Goal: Navigation & Orientation: Find specific page/section

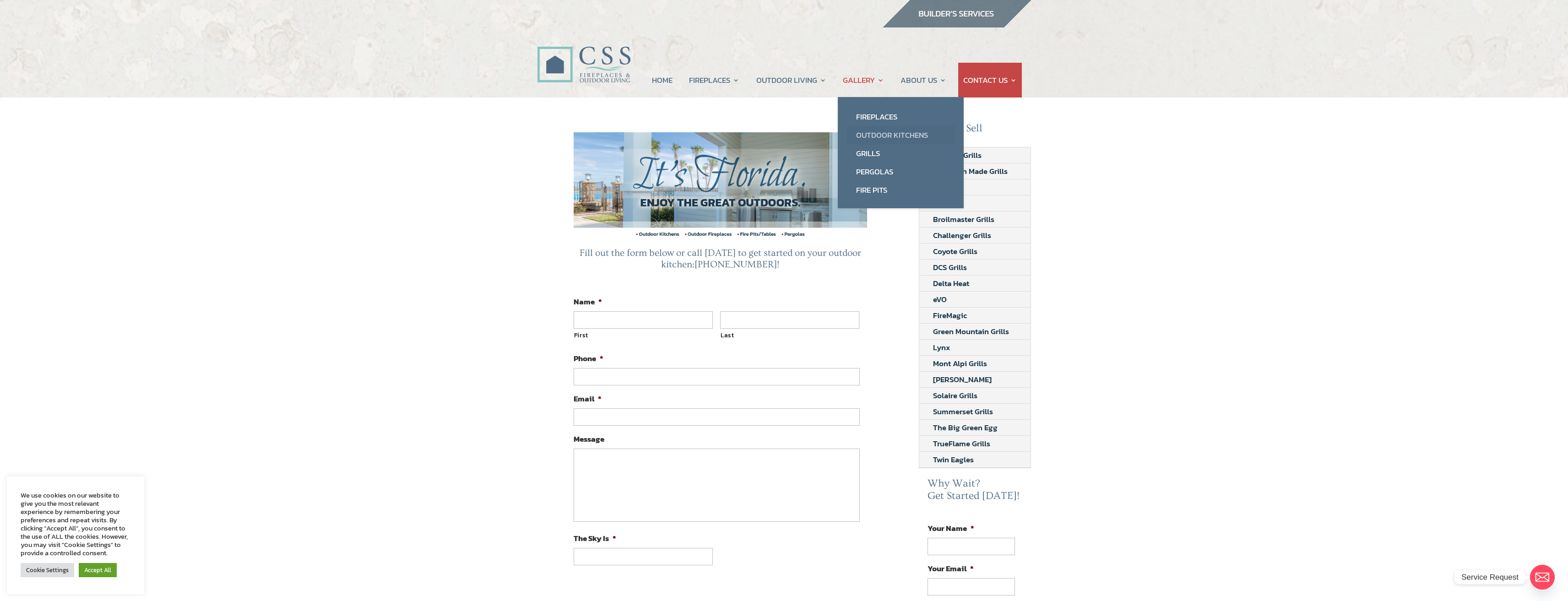
click at [893, 137] on link "Outdoor Kitchens" at bounding box center [901, 135] width 108 height 18
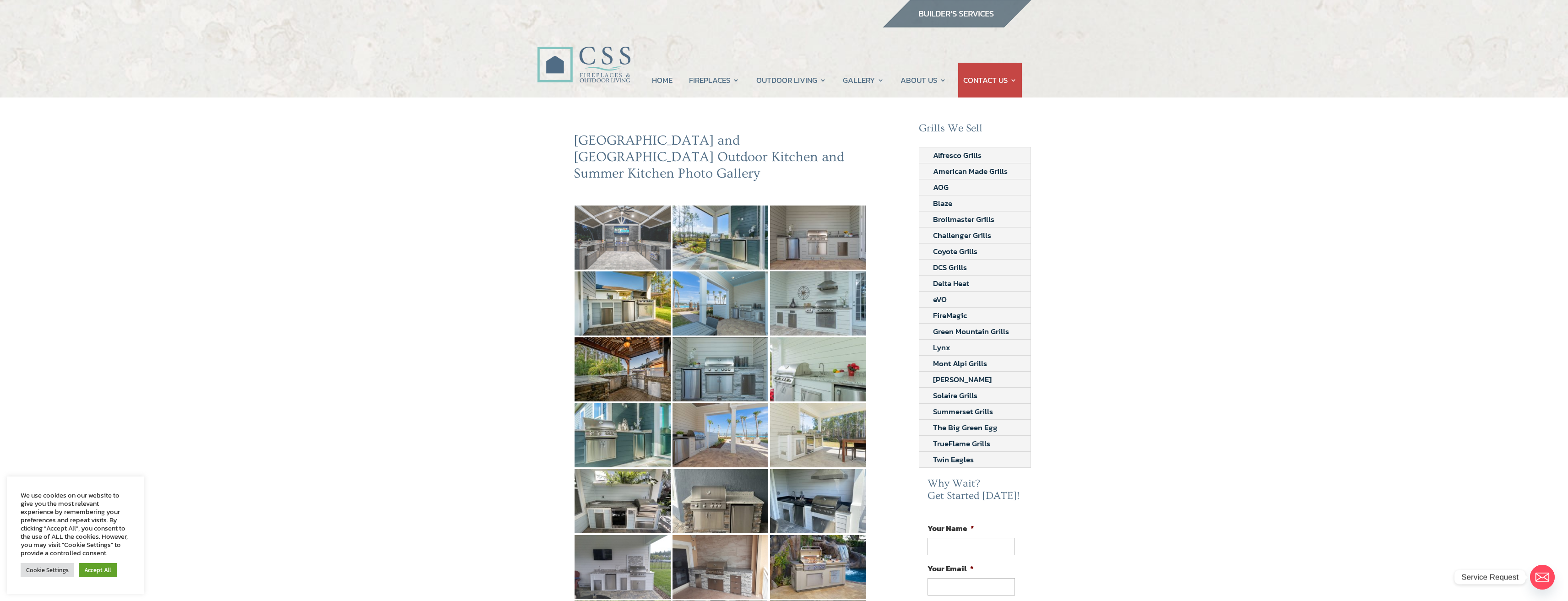
click at [605, 223] on img at bounding box center [622, 238] width 96 height 64
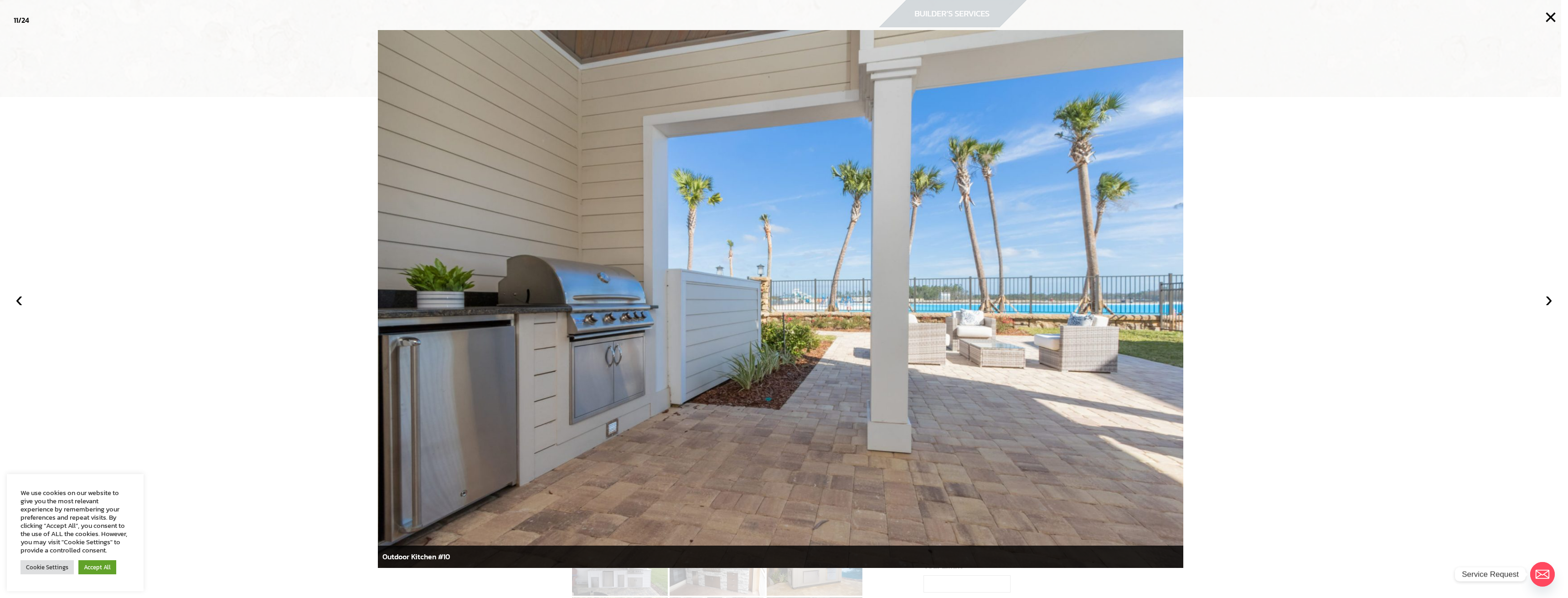
click at [273, 322] on div at bounding box center [784, 299] width 1568 height 598
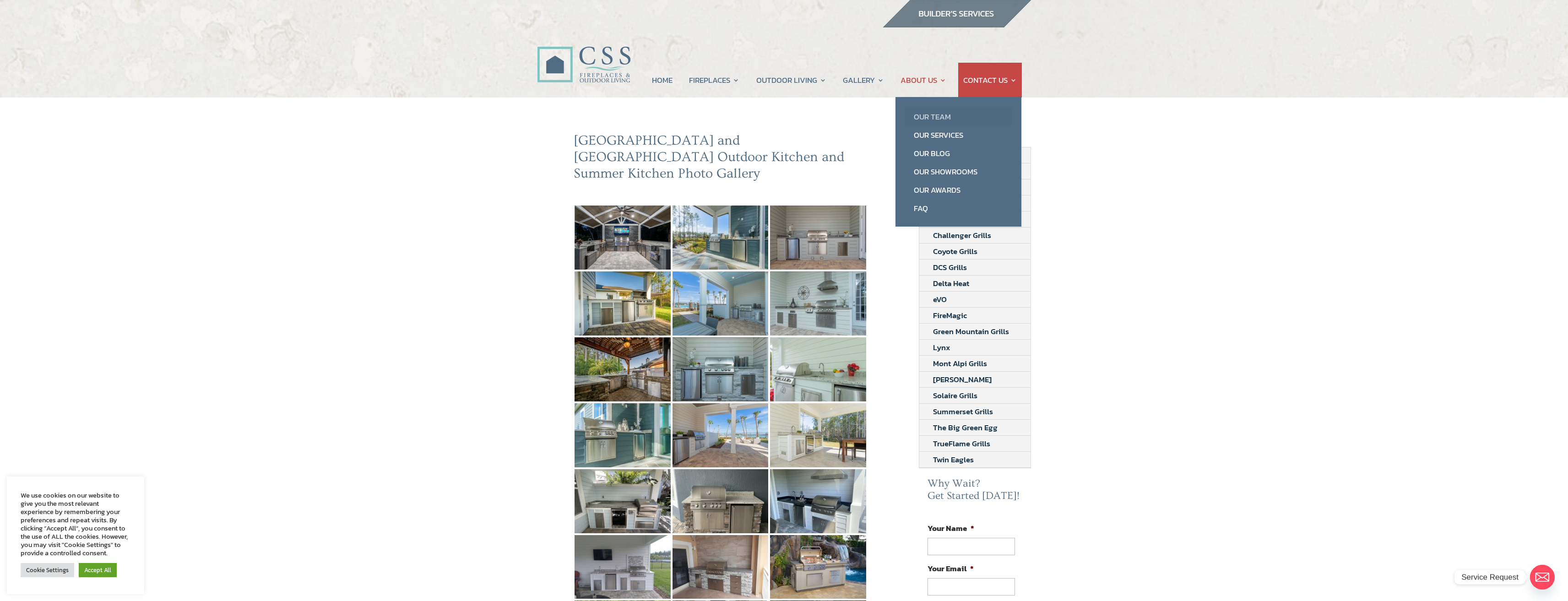
click at [935, 121] on link "Our Team" at bounding box center [959, 117] width 108 height 18
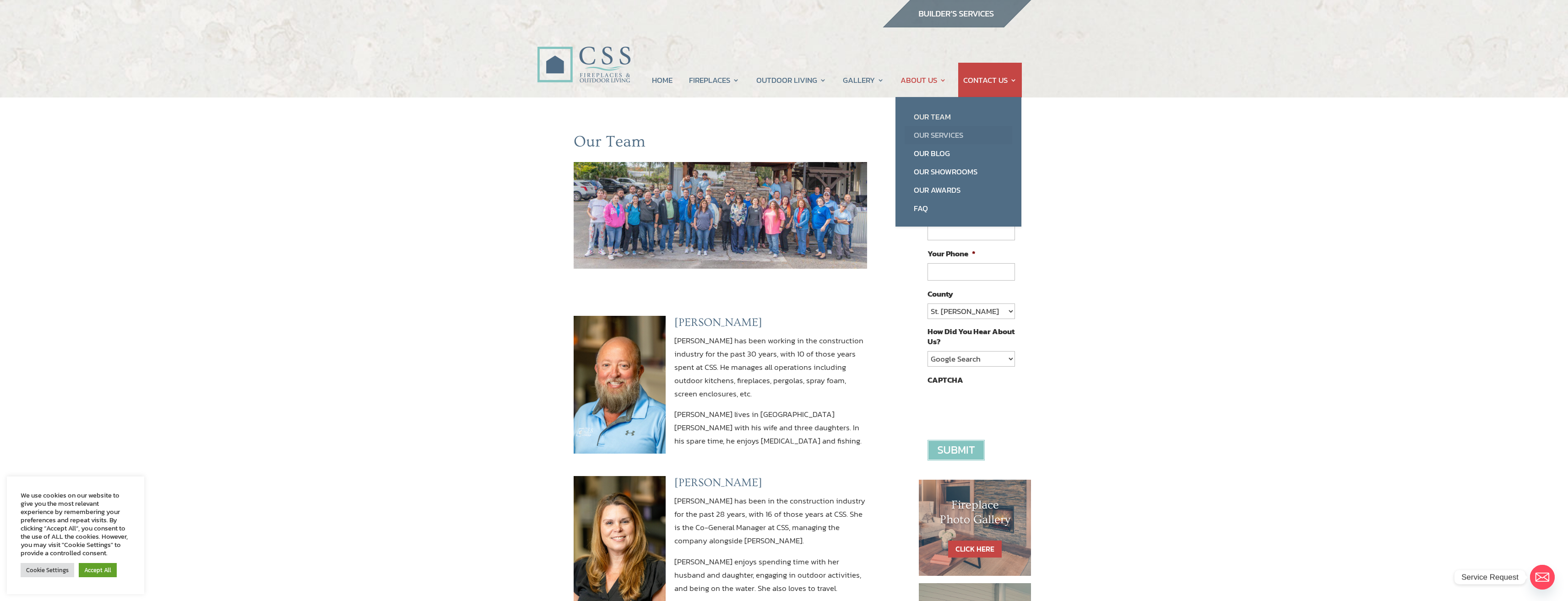
click at [942, 135] on link "Our Services" at bounding box center [959, 135] width 108 height 18
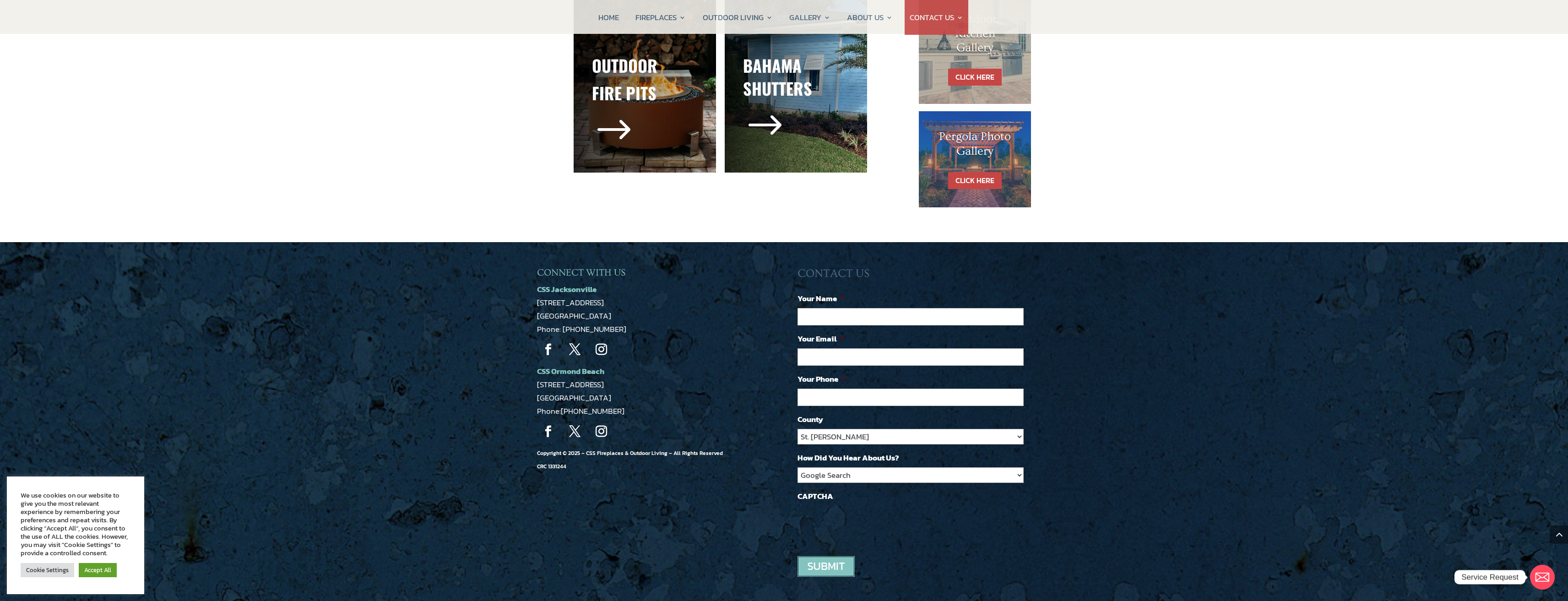
scroll to position [595, 0]
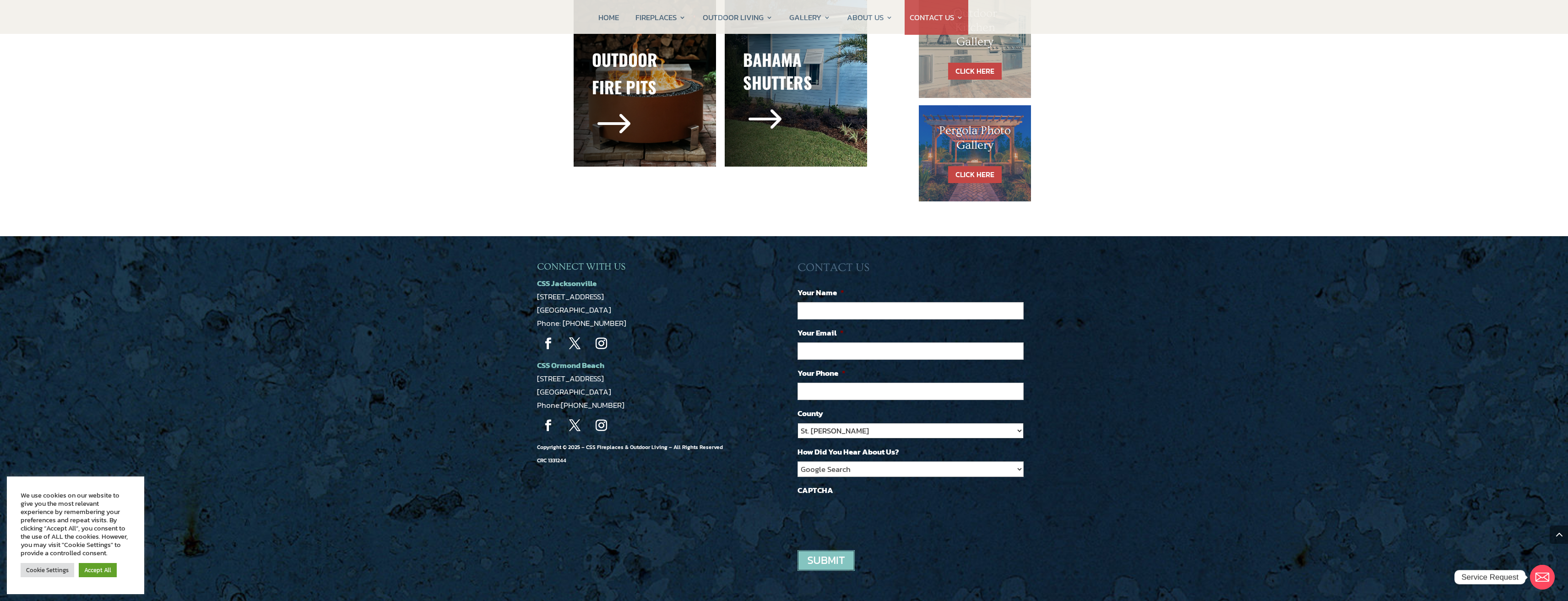
click at [846, 435] on select "St. Johns Clay Volusia Flagler Duval Nassau Other" at bounding box center [911, 431] width 226 height 16
select select "[PERSON_NAME]"
click at [798, 423] on select "St. Johns Clay Volusia Flagler Duval Nassau Other" at bounding box center [911, 431] width 226 height 16
click at [831, 315] on input "Your Name *" at bounding box center [911, 311] width 226 height 17
click at [1112, 423] on div "CONNECT WITH US CSS Jacksonville 5223 Edgewood Ct Jacksonville, FL 32254 Phone:…" at bounding box center [784, 426] width 1568 height 379
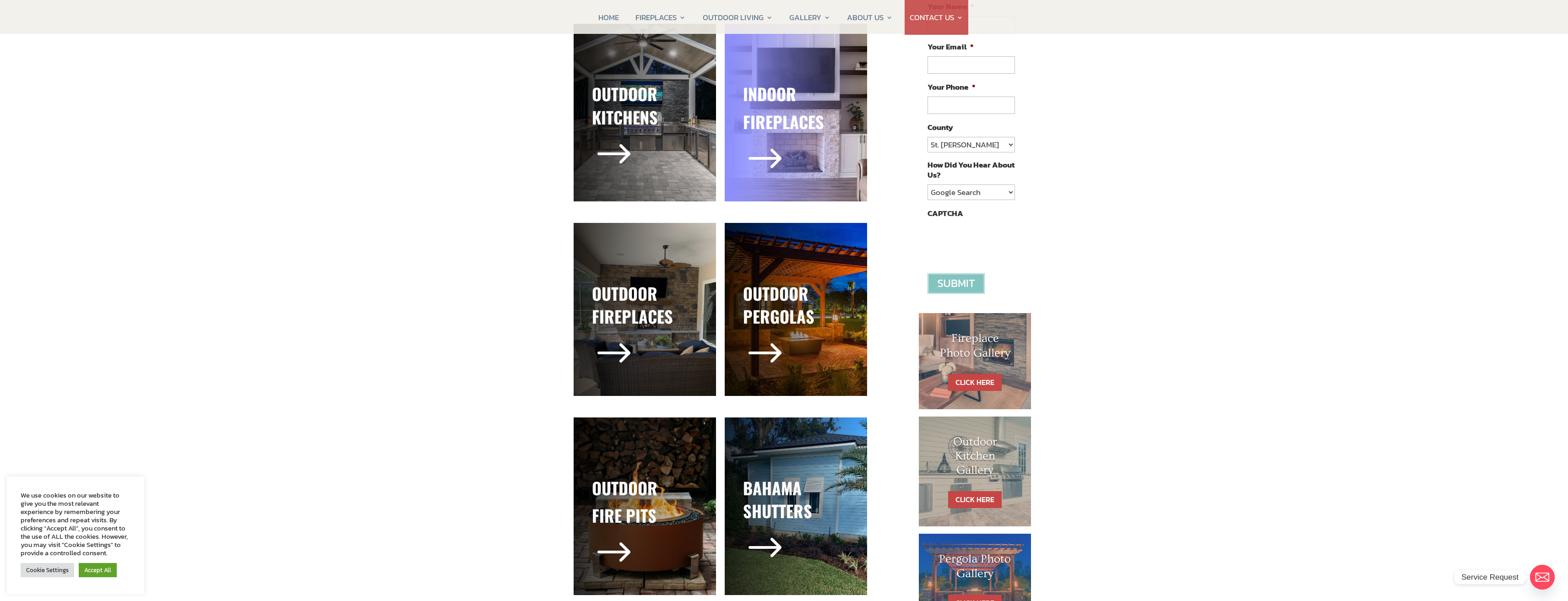
scroll to position [0, 0]
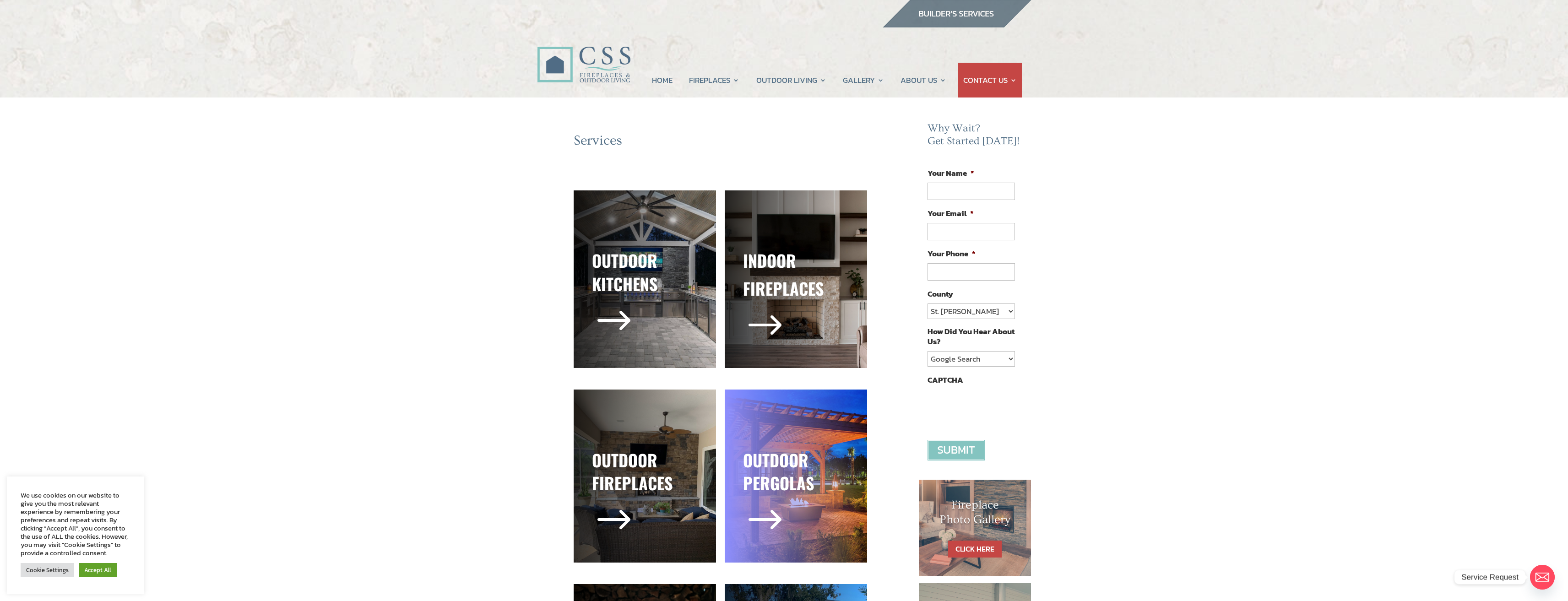
click at [769, 449] on h3 "outdoor pergolas" at bounding box center [796, 474] width 106 height 51
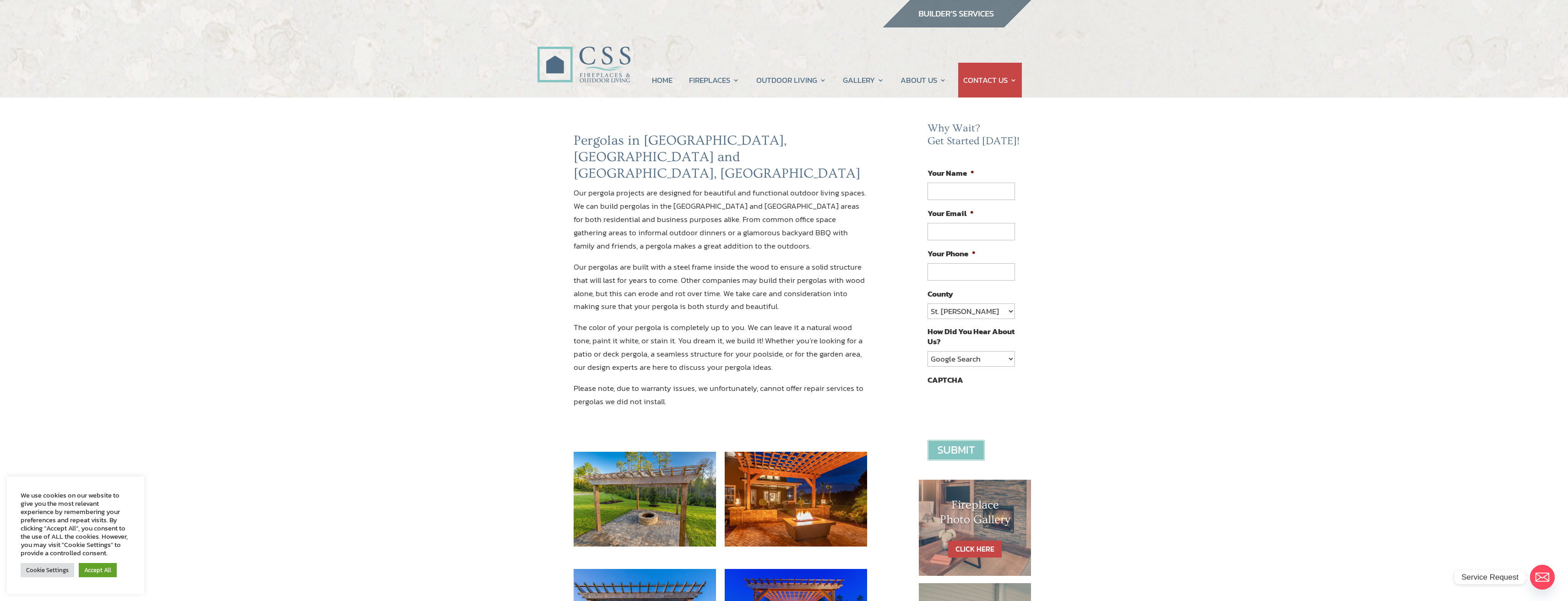
click at [666, 465] on img at bounding box center [645, 499] width 142 height 95
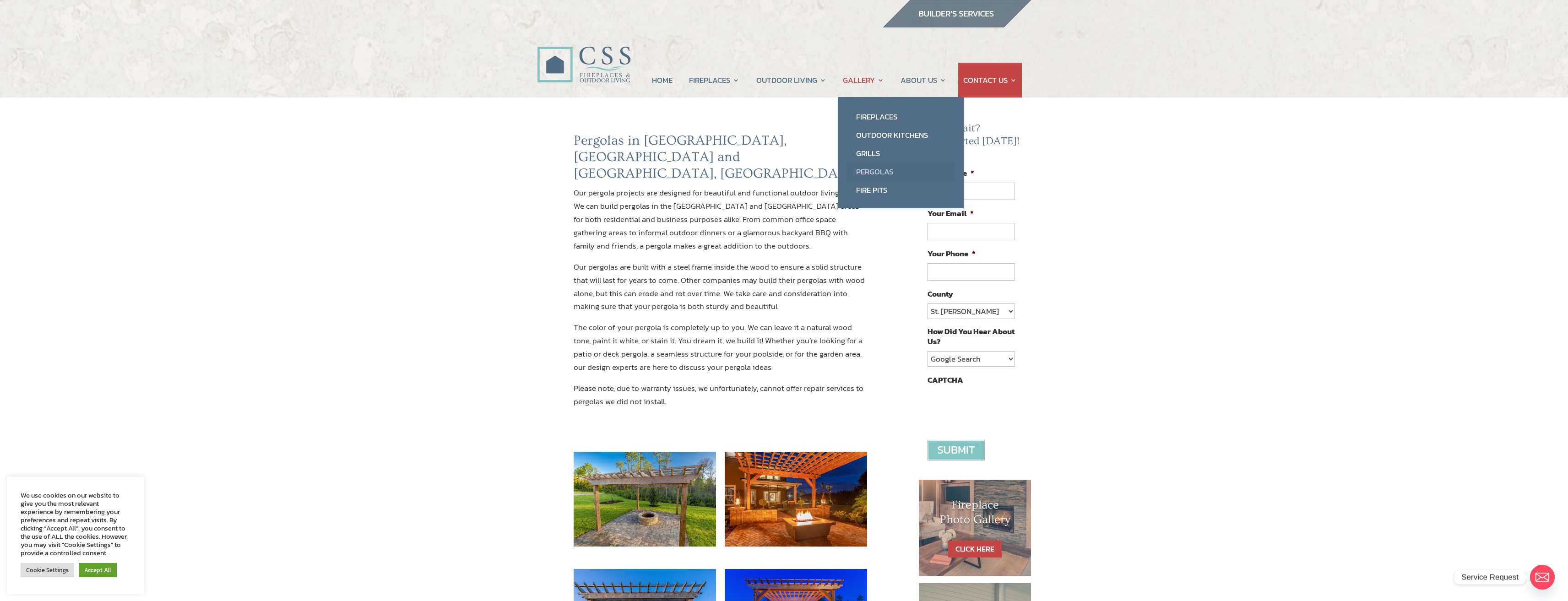
click at [879, 173] on link "Pergolas" at bounding box center [901, 172] width 108 height 18
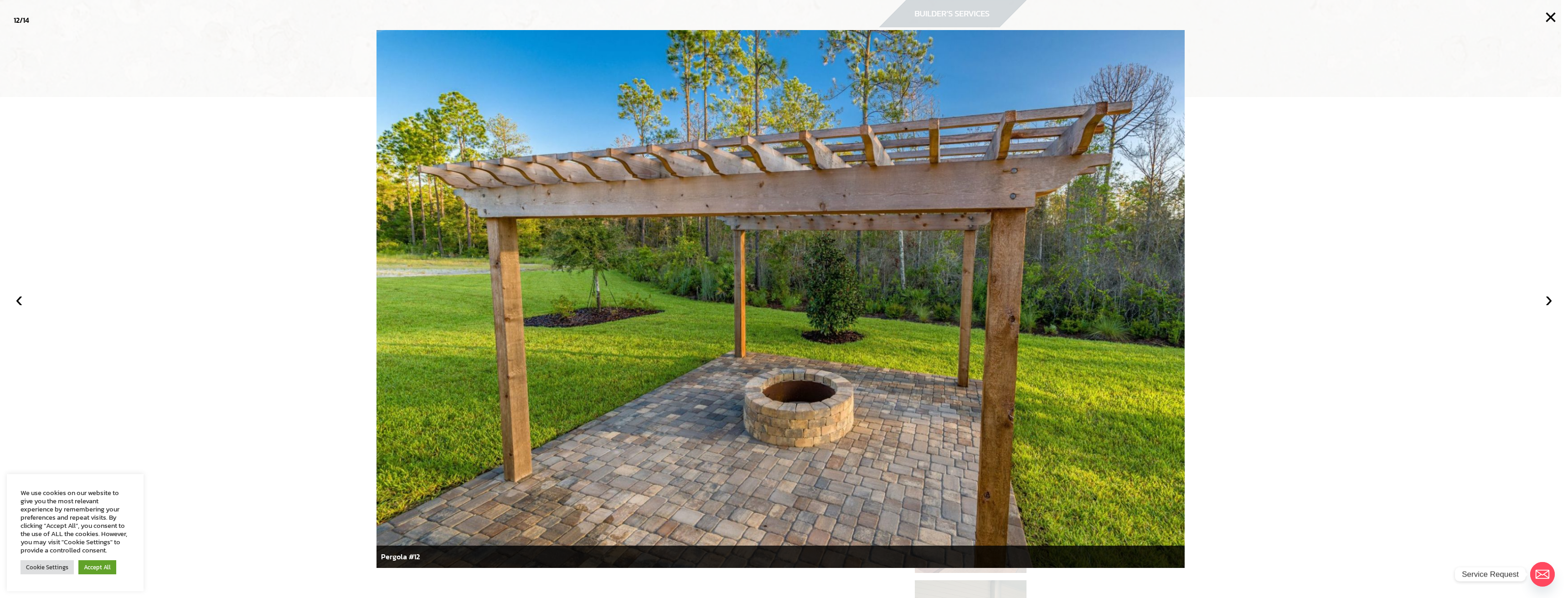
drag, startPoint x: 267, startPoint y: 204, endPoint x: 245, endPoint y: 191, distance: 25.6
click at [264, 203] on div at bounding box center [784, 299] width 1568 height 598
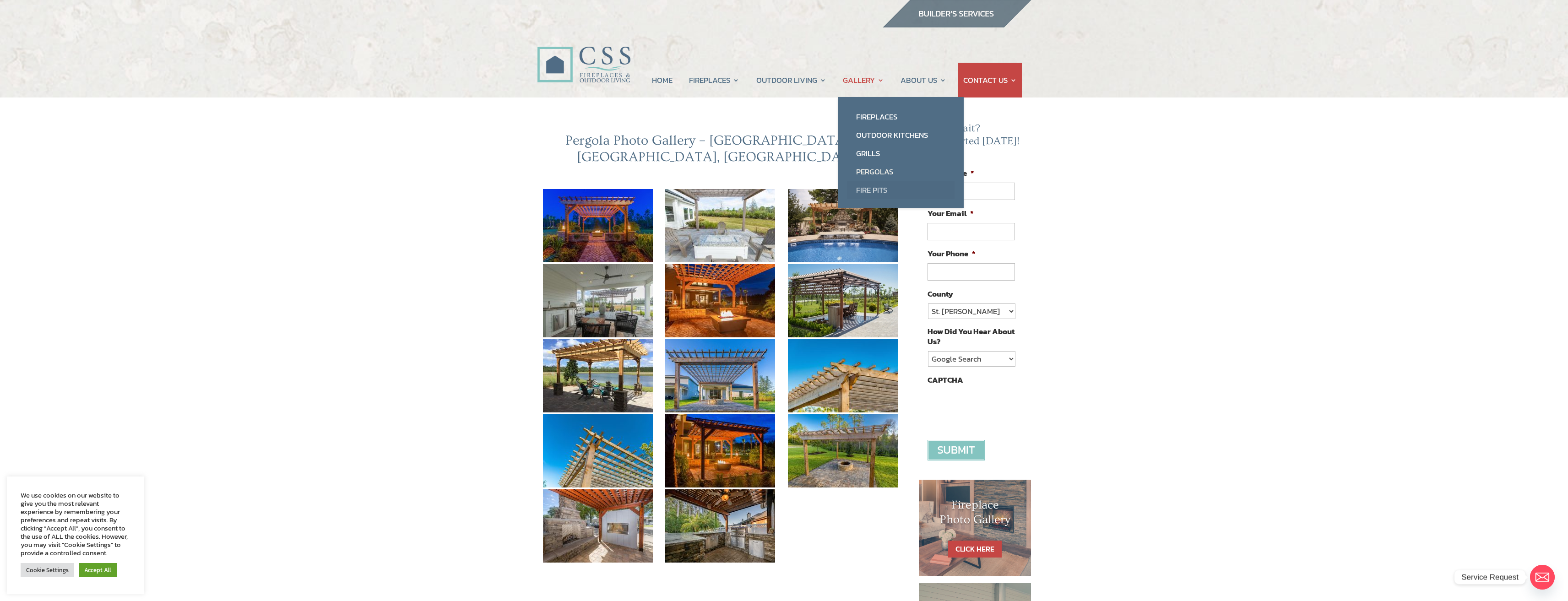
click at [882, 193] on link "Fire Pits" at bounding box center [901, 190] width 108 height 18
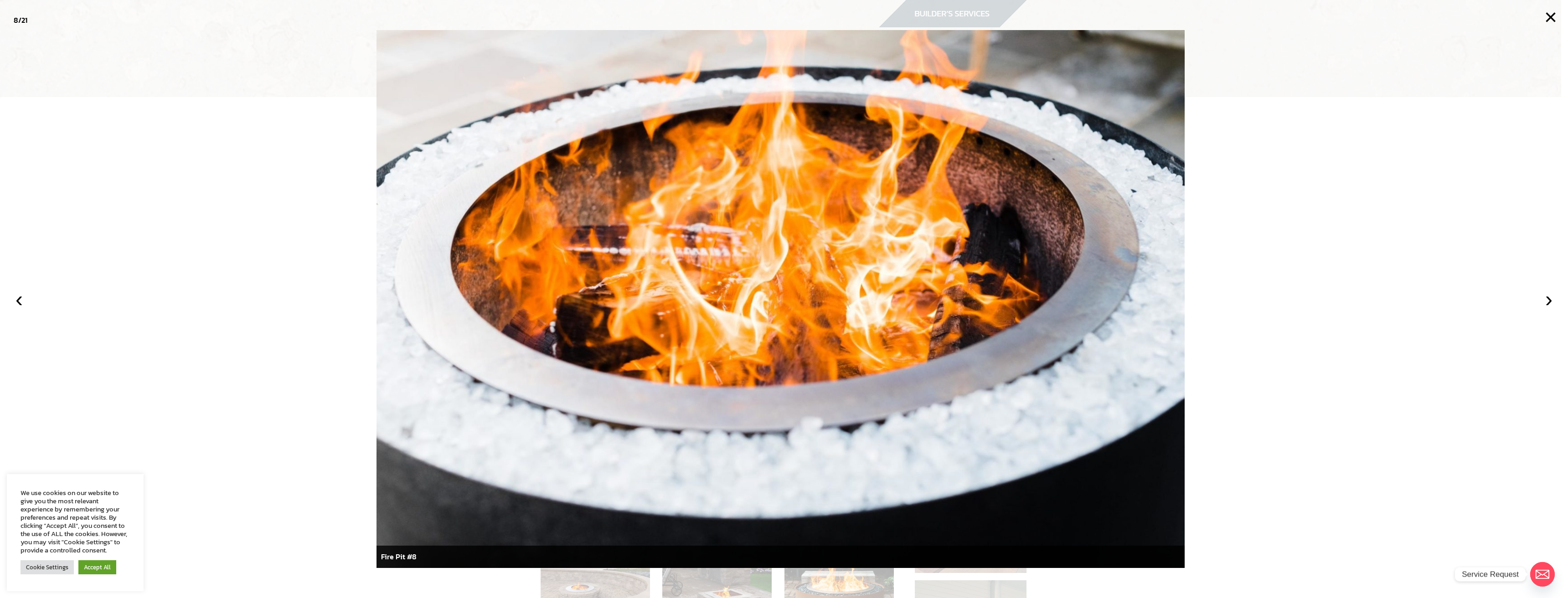
click at [344, 248] on div at bounding box center [784, 299] width 1568 height 598
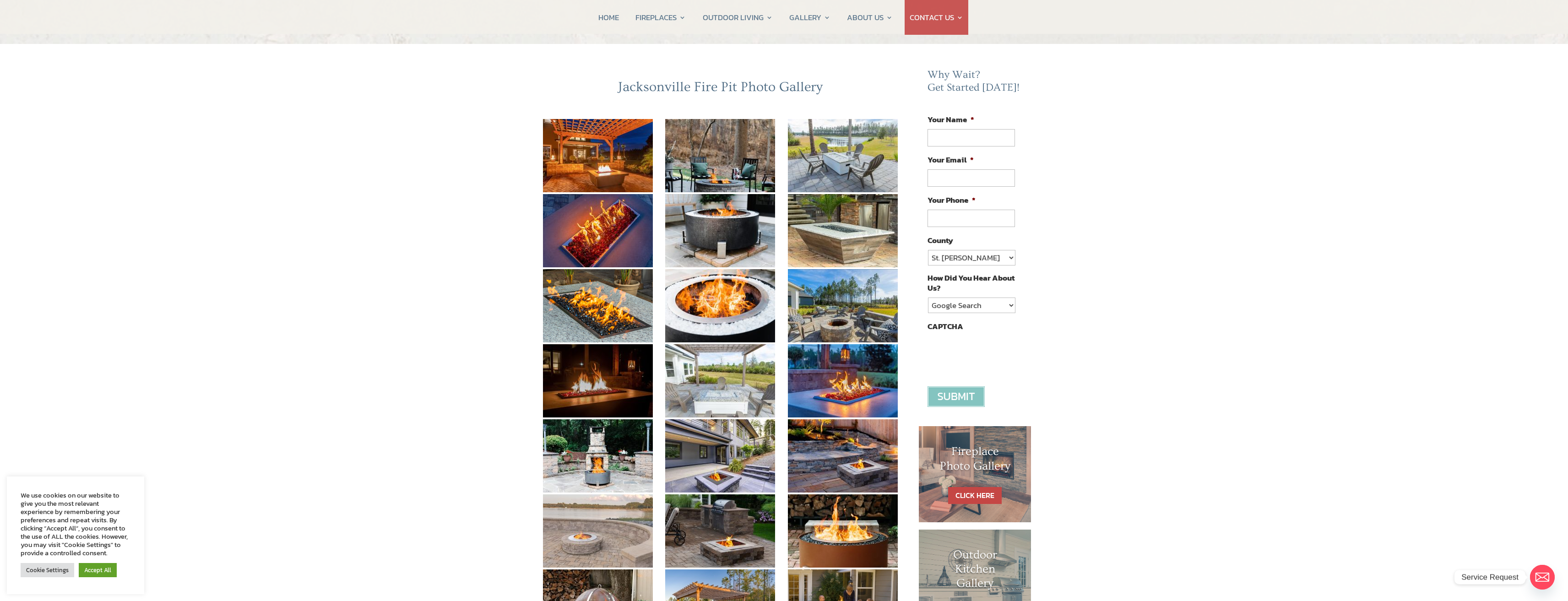
scroll to position [275, 0]
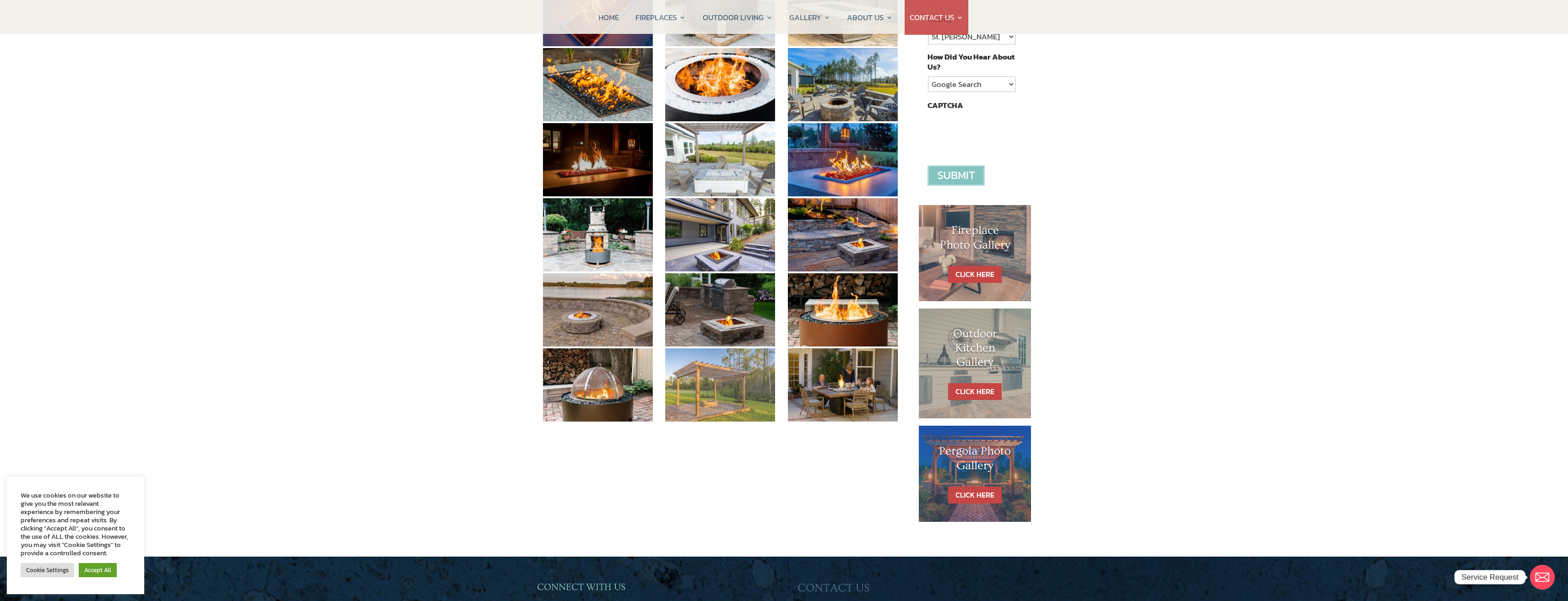
click at [746, 393] on img at bounding box center [720, 386] width 110 height 74
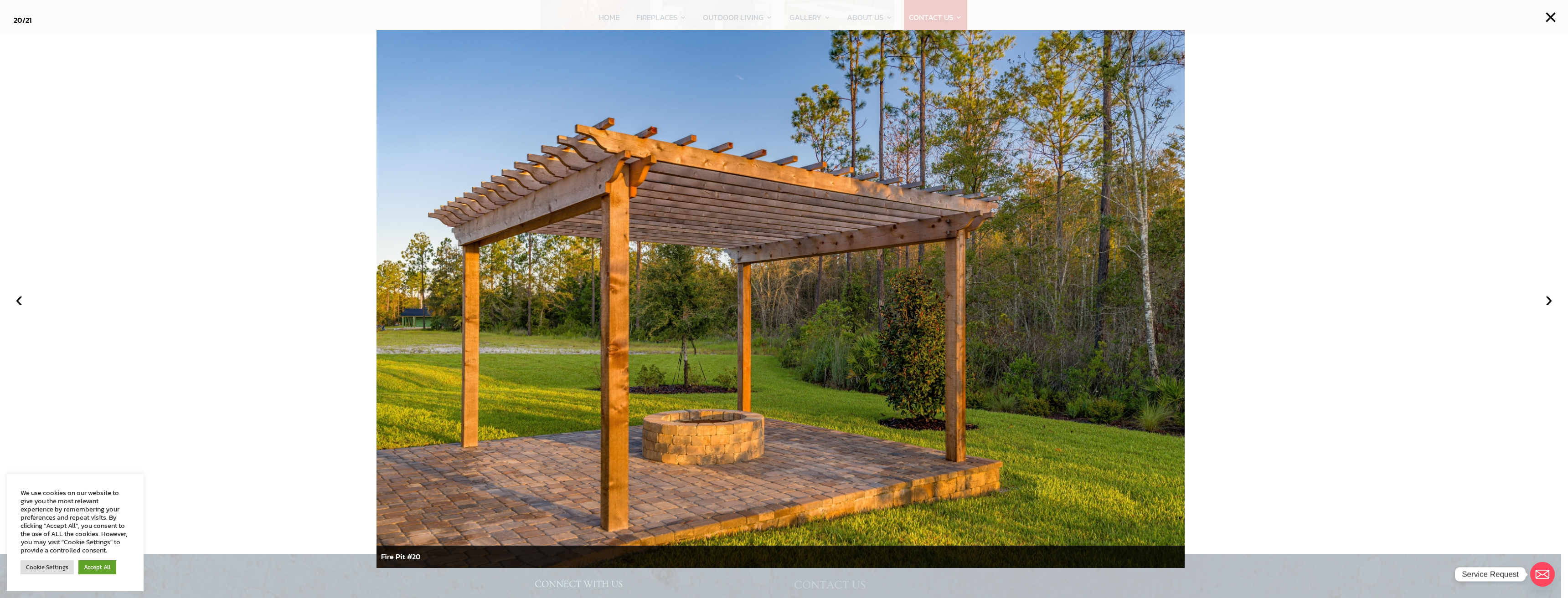
click at [148, 81] on div at bounding box center [784, 299] width 1568 height 598
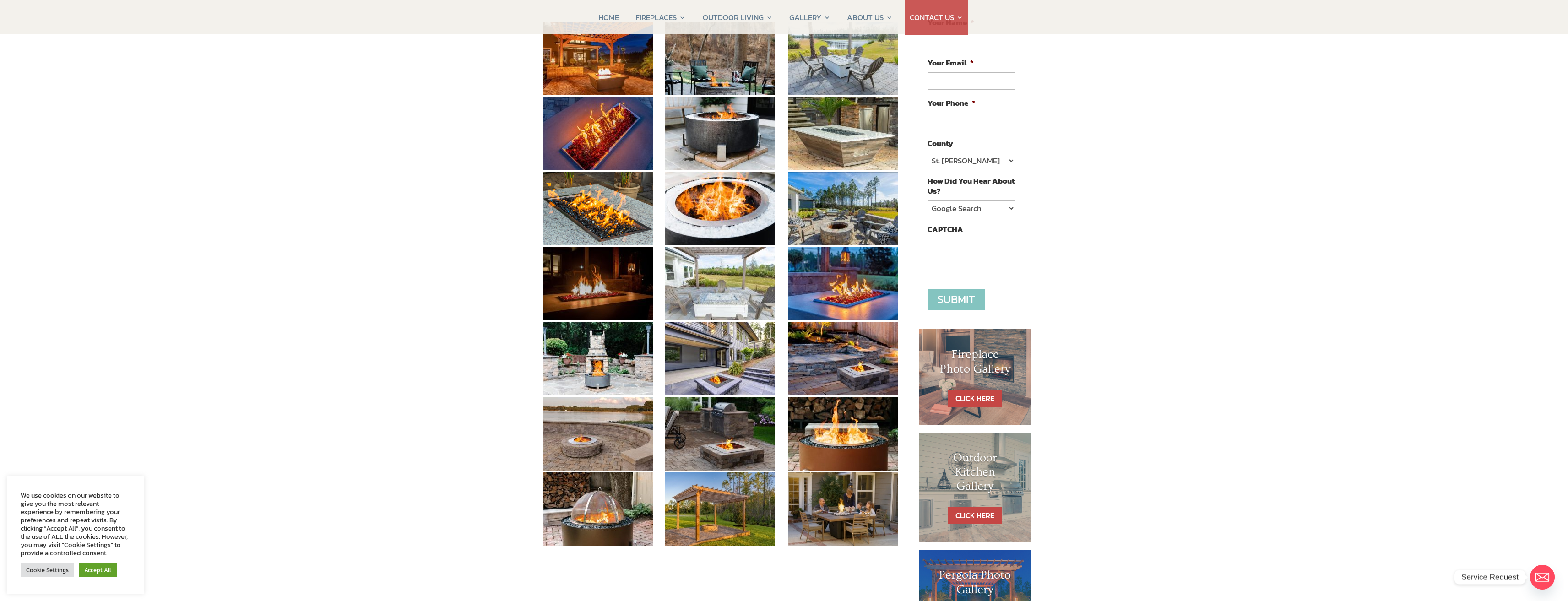
scroll to position [137, 0]
